Goal: Task Accomplishment & Management: Manage account settings

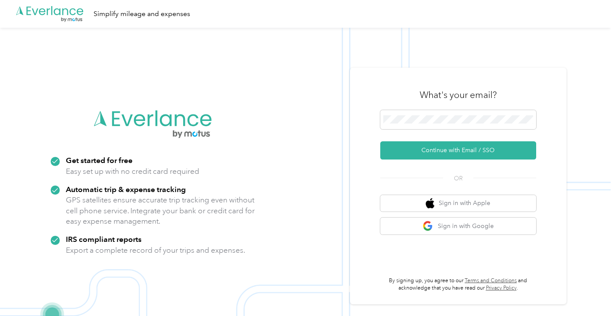
click at [440, 132] on div at bounding box center [458, 121] width 156 height 22
click at [440, 124] on span at bounding box center [458, 119] width 156 height 19
click at [461, 150] on button "Continue with Email / SSO" at bounding box center [458, 150] width 156 height 18
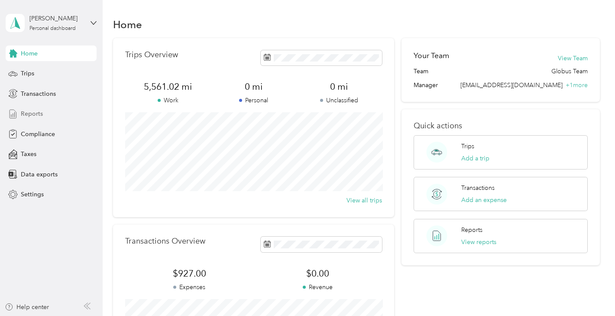
click at [42, 113] on div "Reports" at bounding box center [51, 114] width 91 height 16
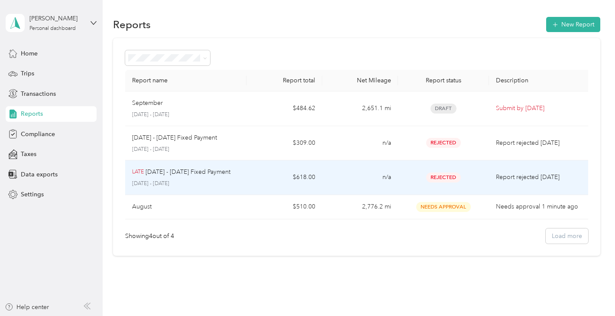
click at [378, 174] on td "n/a" at bounding box center [360, 177] width 76 height 35
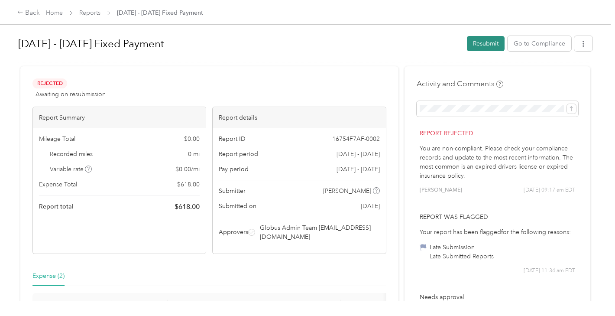
click at [479, 47] on button "Resubmit" at bounding box center [486, 43] width 38 height 15
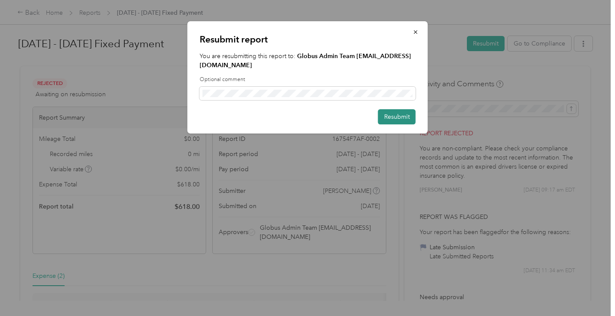
click at [400, 118] on button "Resubmit" at bounding box center [397, 116] width 38 height 15
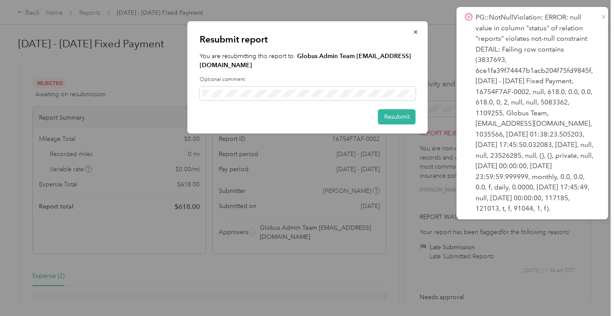
click at [602, 15] on icon at bounding box center [603, 17] width 7 height 8
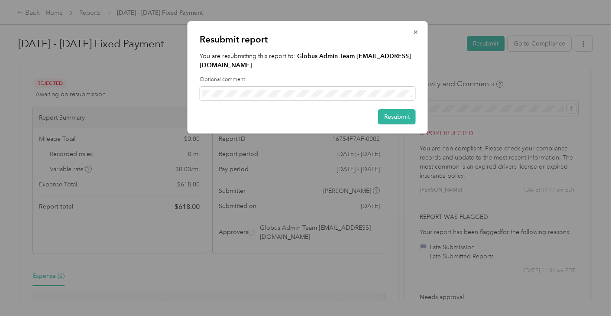
click at [372, 147] on div at bounding box center [307, 158] width 615 height 316
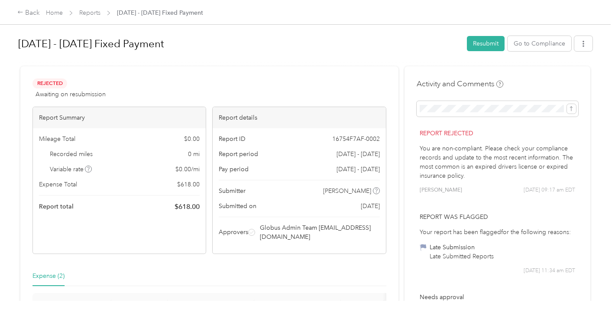
click at [491, 187] on div "Donovan Sarango 09/24 at 09:17 am EDT" at bounding box center [497, 190] width 155 height 8
click at [543, 44] on button "Go to Compliance" at bounding box center [540, 43] width 64 height 15
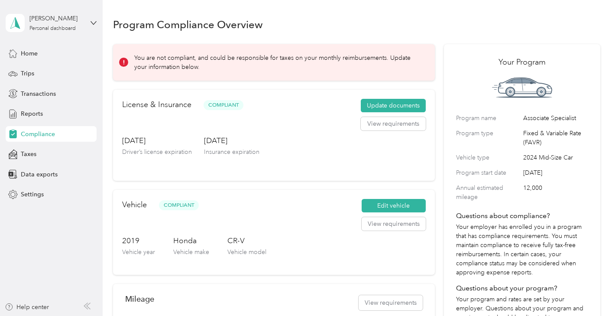
click at [139, 65] on p "You are not compliant, and could be responsible for taxes on your monthly reimb…" at bounding box center [278, 62] width 288 height 18
click at [33, 117] on span "Reports" at bounding box center [32, 113] width 22 height 9
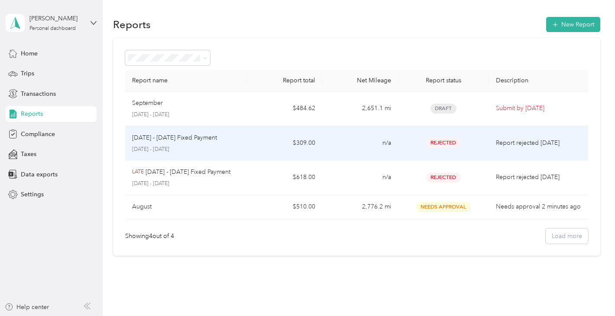
click at [412, 138] on div "Rejected" at bounding box center [443, 143] width 77 height 10
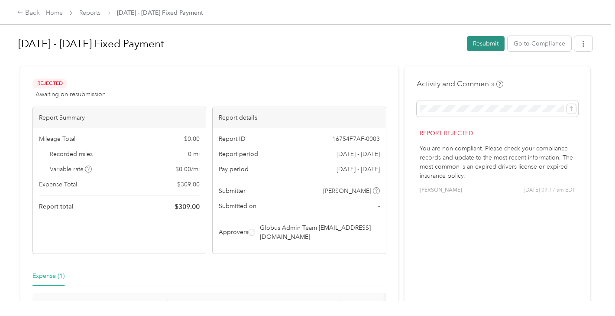
click at [485, 46] on button "Resubmit" at bounding box center [486, 43] width 38 height 15
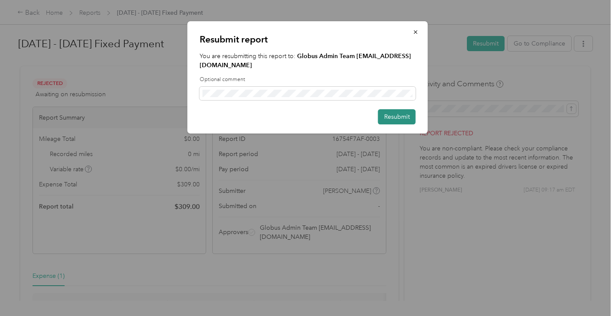
click at [393, 117] on button "Resubmit" at bounding box center [397, 116] width 38 height 15
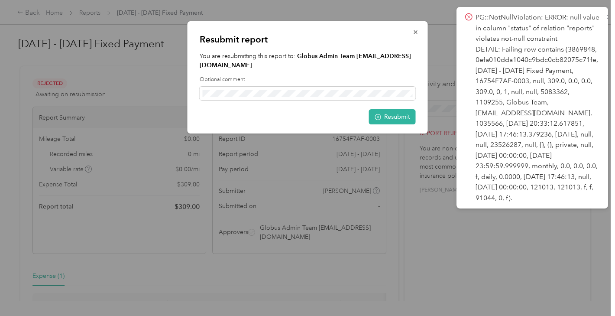
click at [466, 16] on icon at bounding box center [468, 17] width 7 height 8
click at [432, 29] on div "Resubmit report You are resubmitting this report to: Globus Admin Team [EMAIL_A…" at bounding box center [427, 78] width 240 height 115
drag, startPoint x: 202, startPoint y: 64, endPoint x: 272, endPoint y: 67, distance: 70.2
click at [272, 67] on strong "Globus Admin Team [EMAIL_ADDRESS][DOMAIN_NAME]" at bounding box center [305, 60] width 211 height 16
click at [277, 67] on strong "Globus Admin Team [EMAIL_ADDRESS][DOMAIN_NAME]" at bounding box center [305, 60] width 211 height 16
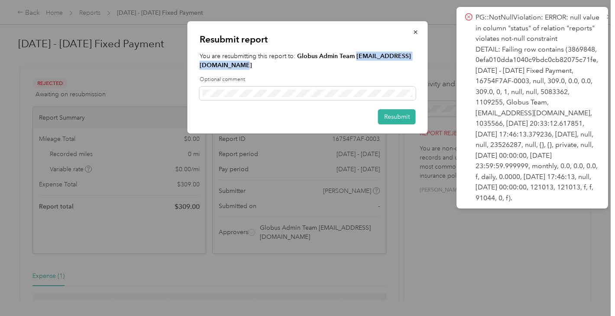
drag, startPoint x: 288, startPoint y: 67, endPoint x: 199, endPoint y: 66, distance: 89.2
click at [199, 66] on div "Resubmit report You are resubmitting this report to: Globus Admin Team [EMAIL_A…" at bounding box center [308, 77] width 240 height 112
copy strong "[EMAIL_ADDRESS][DOMAIN_NAME]"
click at [410, 32] on button "button" at bounding box center [416, 31] width 18 height 15
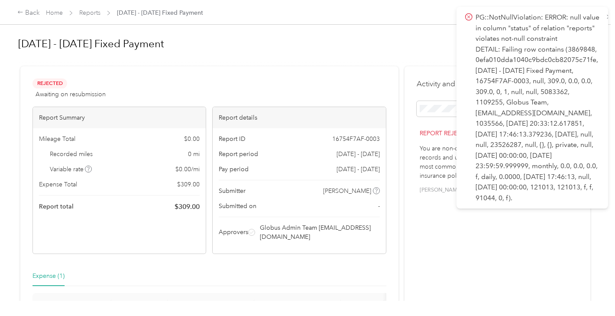
click at [469, 17] on icon at bounding box center [468, 17] width 7 height 8
click at [439, 64] on div at bounding box center [305, 62] width 574 height 9
click at [353, 143] on span "16754F7AF-0003" at bounding box center [356, 138] width 48 height 9
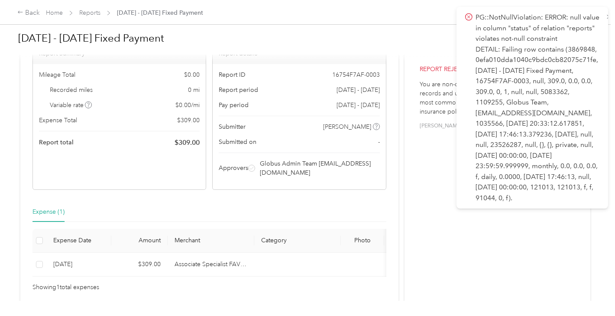
scroll to position [66, 0]
click at [416, 28] on h1 "Oct 1 - 31, 2025 Fixed Payment" at bounding box center [239, 38] width 443 height 21
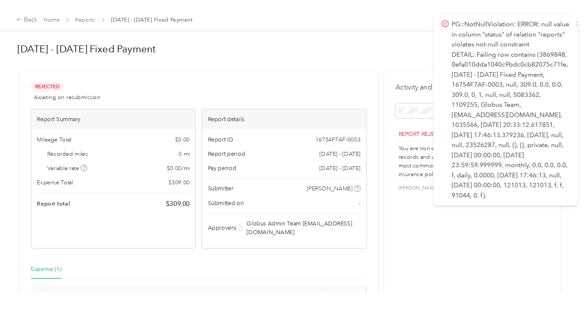
scroll to position [0, 0]
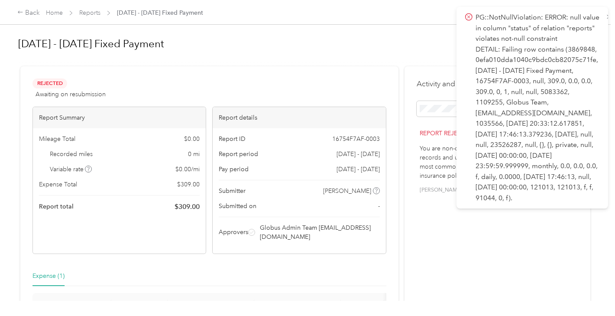
click at [293, 91] on div "Rejected Awaiting on resubmission View activity & comments" at bounding box center [209, 88] width 354 height 21
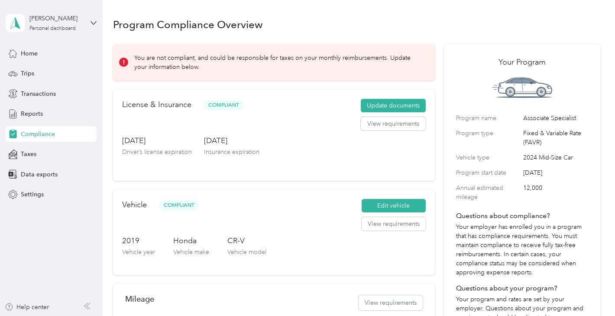
click at [121, 63] on icon at bounding box center [124, 62] width 6 height 6
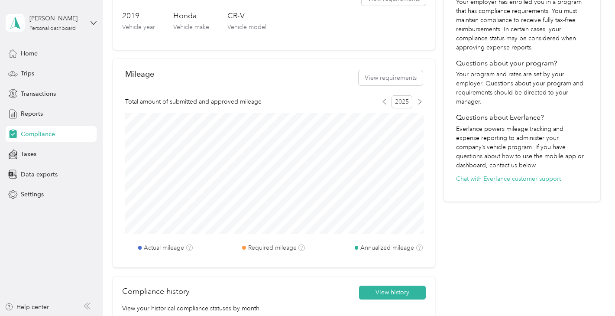
scroll to position [211, 0]
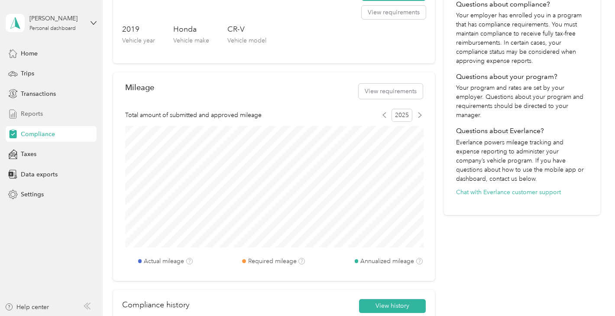
click at [42, 116] on span "Reports" at bounding box center [32, 113] width 22 height 9
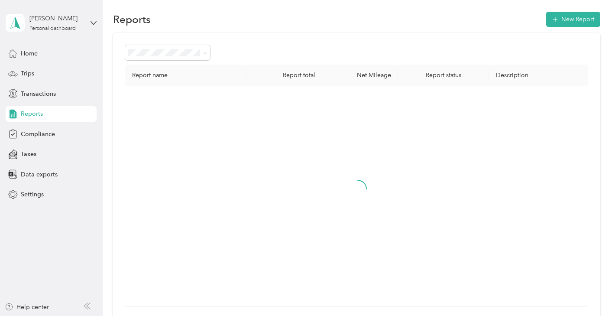
scroll to position [4, 0]
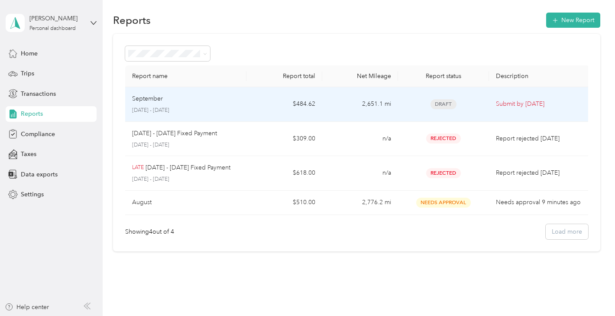
click at [525, 108] on p "Submit by Oct. 4, 2025" at bounding box center [539, 104] width 87 height 10
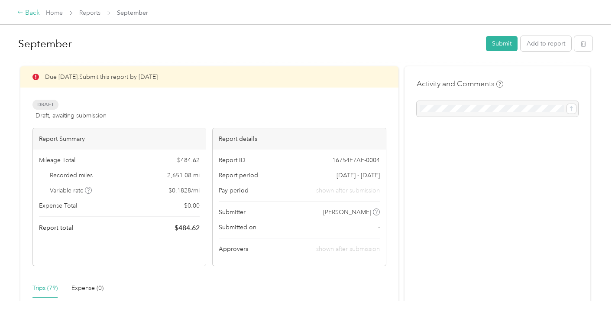
click at [27, 14] on div "Back" at bounding box center [28, 13] width 23 height 10
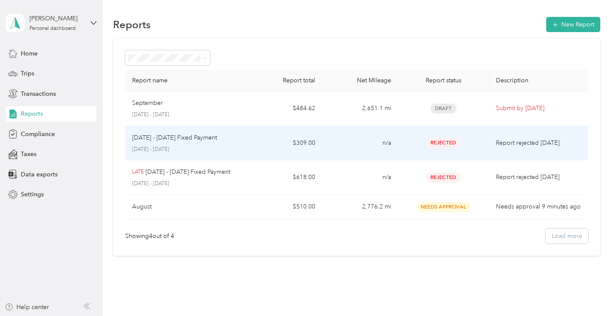
click at [420, 147] on div "Rejected" at bounding box center [443, 143] width 77 height 10
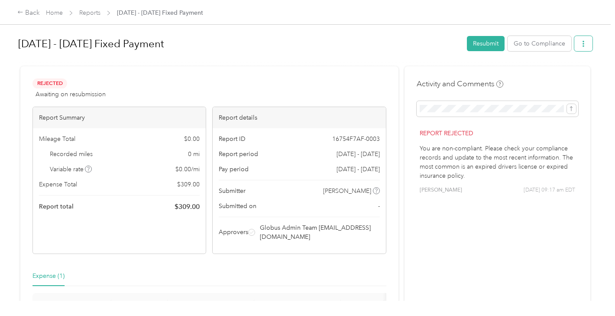
click at [592, 46] on button "button" at bounding box center [583, 43] width 18 height 15
click at [586, 44] on icon "button" at bounding box center [583, 44] width 6 height 6
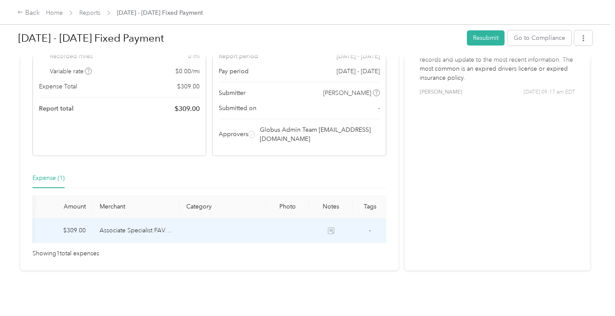
scroll to position [0, 74]
click at [332, 228] on icon at bounding box center [331, 230] width 6 height 6
click at [334, 227] on icon at bounding box center [331, 230] width 6 height 6
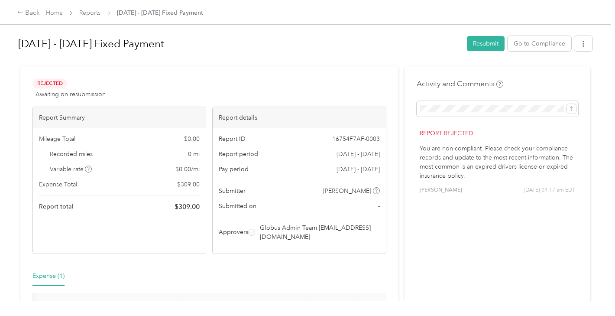
scroll to position [0, 0]
click at [486, 46] on button "Resubmit" at bounding box center [486, 43] width 38 height 15
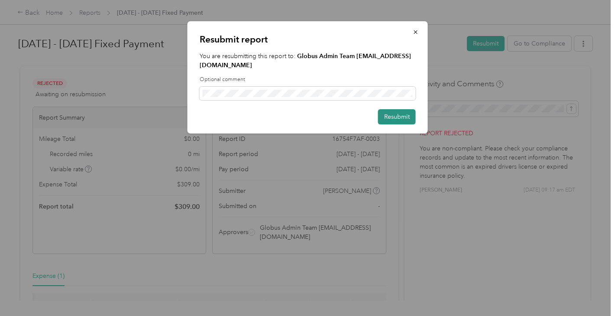
click at [386, 109] on button "Resubmit" at bounding box center [397, 116] width 38 height 15
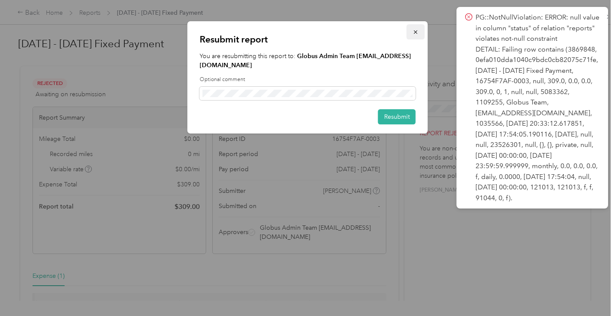
click at [417, 37] on button "button" at bounding box center [416, 31] width 18 height 15
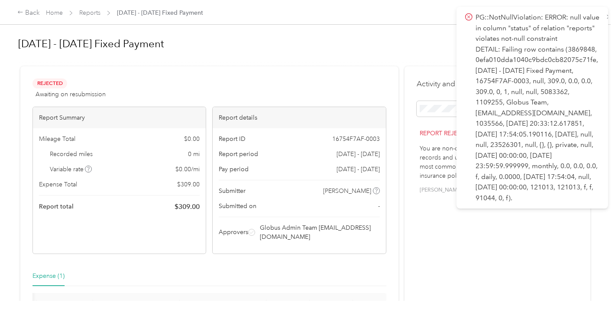
click at [469, 16] on icon at bounding box center [468, 17] width 7 height 8
click at [403, 71] on div "Rejected Awaiting on resubmission View activity & comments Report Summary Milea…" at bounding box center [305, 217] width 570 height 302
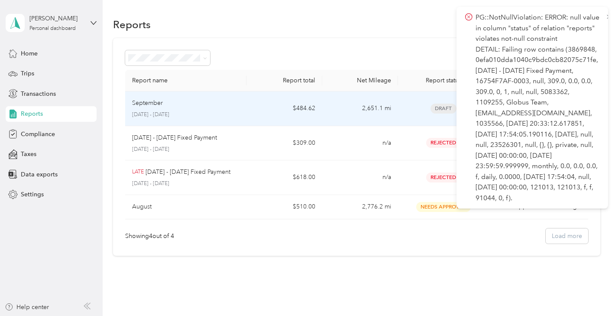
click at [188, 116] on p "September 1 - 30, 2025" at bounding box center [185, 115] width 107 height 8
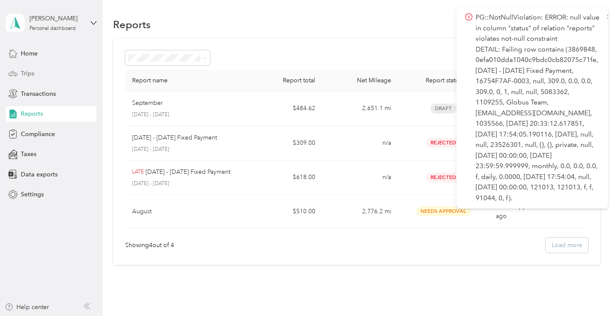
click at [36, 72] on div "Trips" at bounding box center [51, 74] width 91 height 16
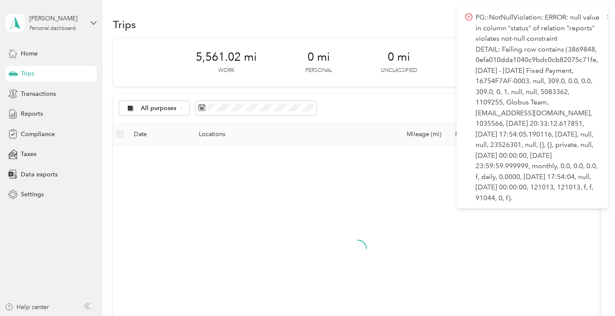
click at [469, 15] on icon at bounding box center [468, 17] width 7 height 8
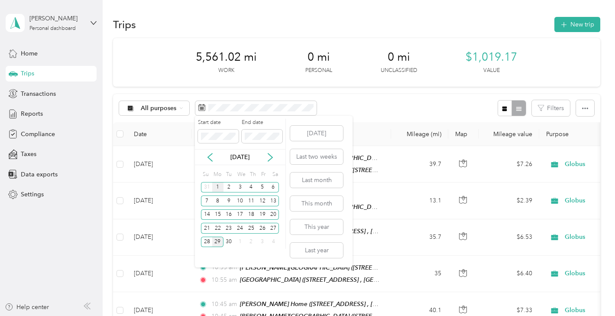
click at [215, 188] on div "1" at bounding box center [217, 187] width 11 height 11
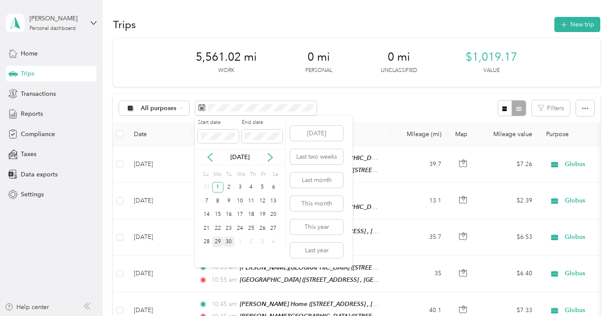
click at [229, 241] on div "30" at bounding box center [228, 241] width 11 height 11
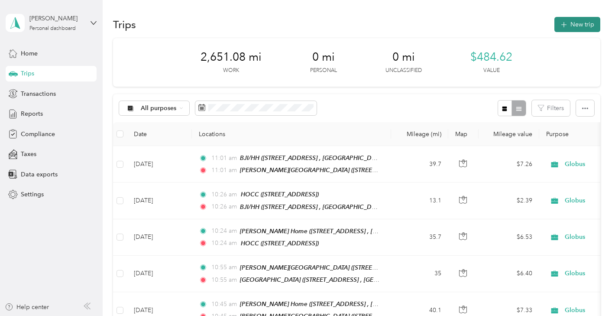
click at [560, 23] on button "New trip" at bounding box center [577, 24] width 46 height 15
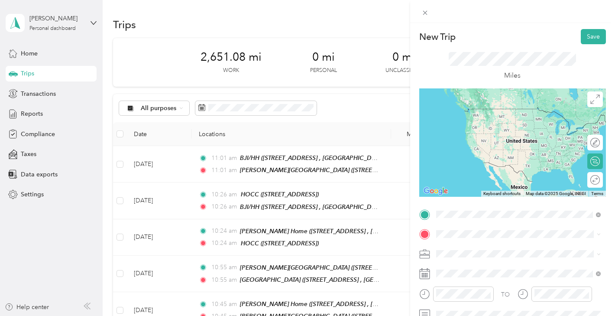
click at [475, 152] on strong "Backus Hospital" at bounding box center [490, 148] width 77 height 8
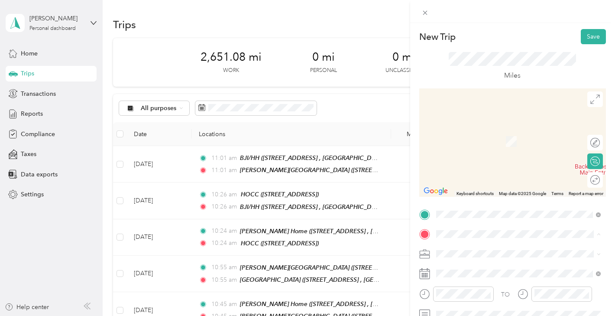
click at [459, 140] on span "40 Middle Beach Rd W, Madison, CT, United States , 06443, Madison, CT, United S…" at bounding box center [479, 140] width 55 height 7
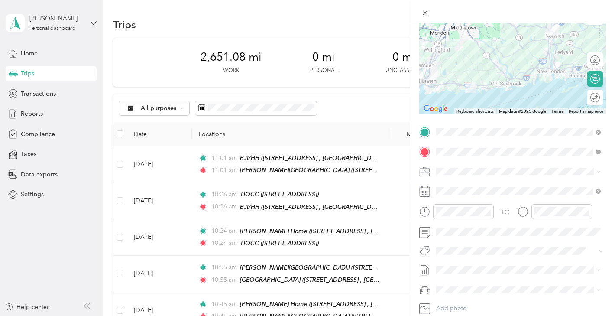
scroll to position [83, 0]
click at [447, 296] on span "September" at bounding box center [451, 297] width 31 height 9
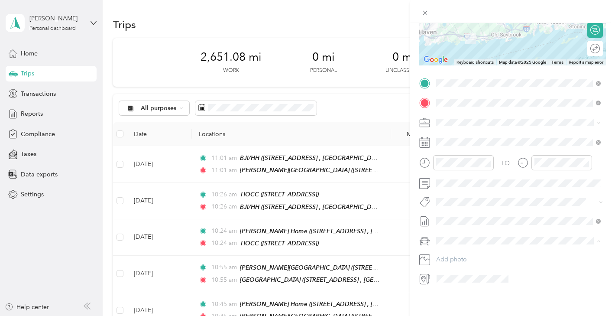
click at [449, 257] on div "Honda CR-V" at bounding box center [518, 255] width 159 height 9
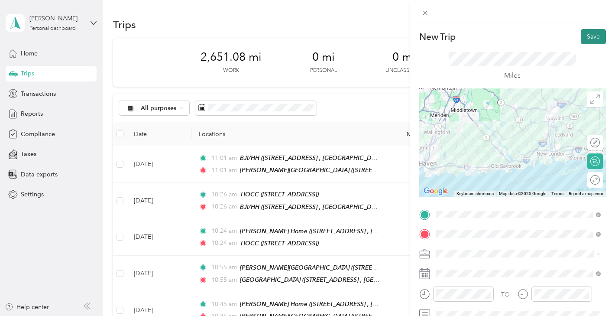
scroll to position [0, 0]
click at [601, 31] on button "Save" at bounding box center [593, 36] width 25 height 15
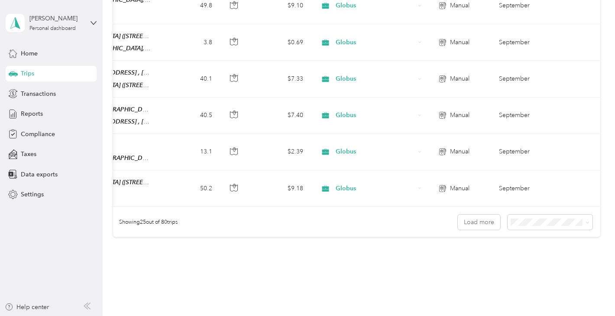
scroll to position [0, 228]
click at [527, 244] on div "100 per load" at bounding box center [552, 248] width 73 height 9
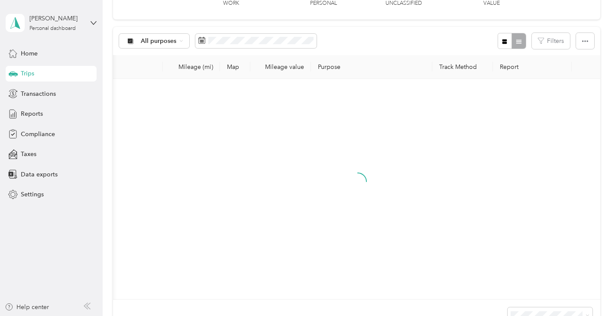
scroll to position [46, 0]
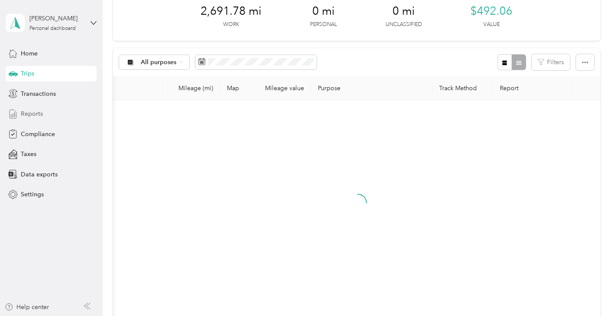
click at [37, 117] on span "Reports" at bounding box center [32, 113] width 22 height 9
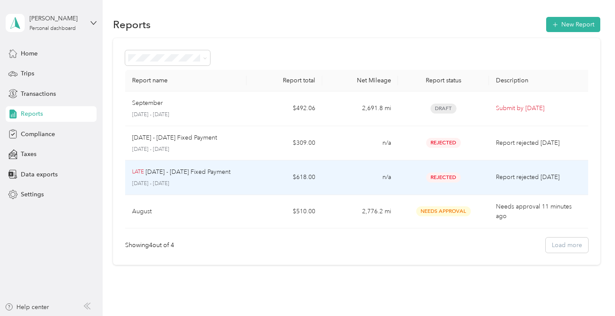
click at [205, 172] on p "Sep 1 - 30, 2025 Fixed Payment" at bounding box center [188, 172] width 85 height 10
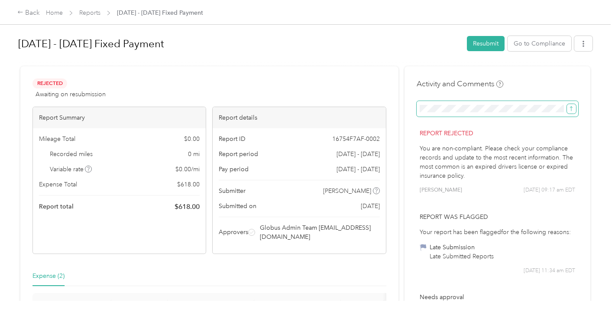
click at [576, 109] on button "submit" at bounding box center [571, 109] width 9 height 10
click at [486, 47] on button "Resubmit" at bounding box center [486, 43] width 38 height 15
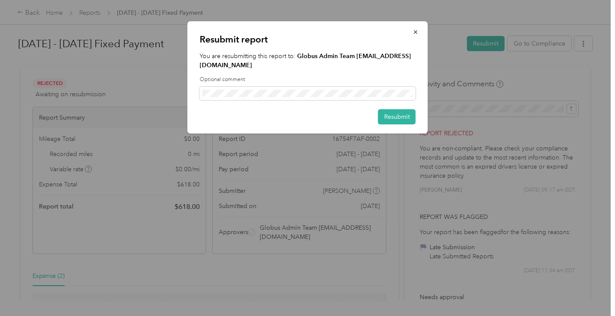
click at [460, 101] on div "Resubmit report You are resubmitting this report to: Globus Admin Team everlanc…" at bounding box center [427, 78] width 240 height 115
click at [391, 115] on button "Resubmit" at bounding box center [397, 116] width 38 height 15
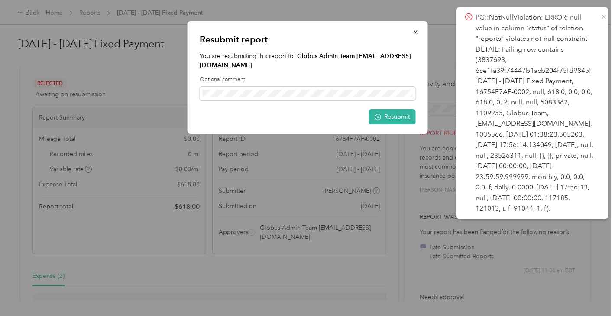
click at [604, 17] on icon at bounding box center [604, 17] width 4 height 4
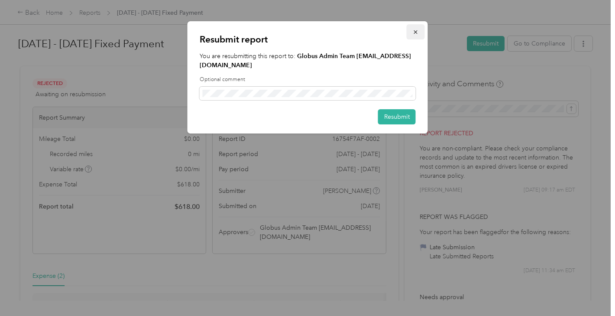
click at [415, 29] on span "button" at bounding box center [416, 31] width 6 height 7
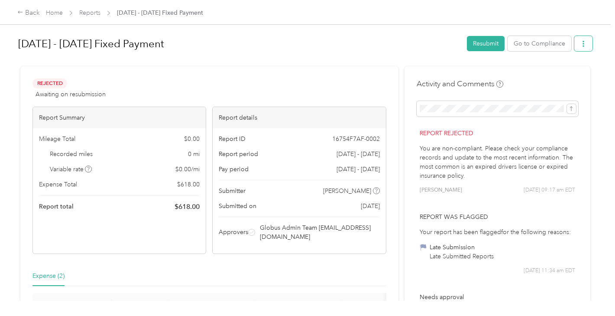
click at [583, 42] on icon "button" at bounding box center [583, 44] width 6 height 6
